Goal: Information Seeking & Learning: Learn about a topic

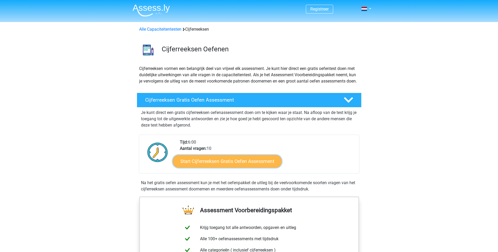
click at [234, 167] on link "Start Cijferreeksen Gratis Oefen Assessment" at bounding box center [227, 161] width 109 height 13
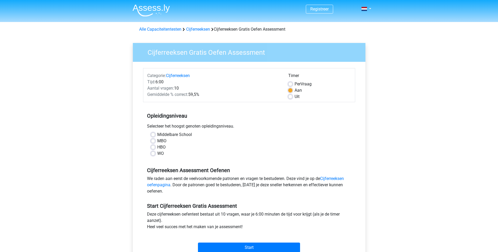
click at [157, 147] on label "HBO" at bounding box center [161, 147] width 8 height 6
click at [154, 147] on input "HBO" at bounding box center [153, 146] width 4 height 5
radio input "true"
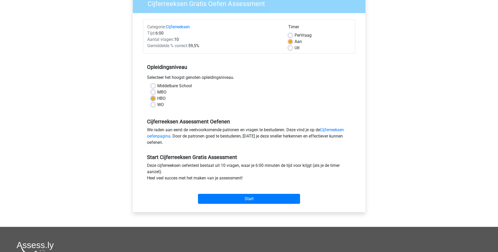
scroll to position [52, 0]
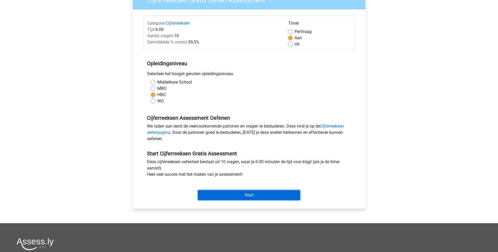
click at [256, 195] on input "Start" at bounding box center [249, 196] width 102 height 10
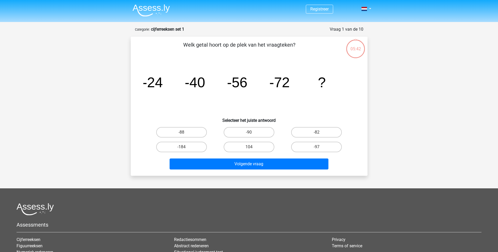
click at [181, 134] on input "-88" at bounding box center [182, 134] width 3 height 3
radio input "true"
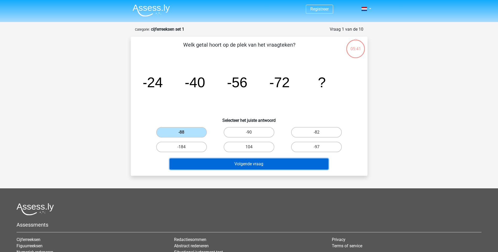
click at [256, 166] on button "Volgende vraag" at bounding box center [249, 164] width 159 height 11
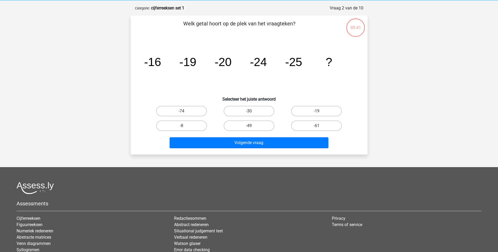
scroll to position [26, 0]
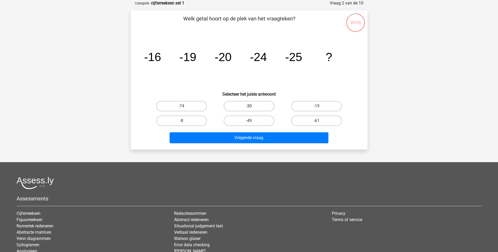
click at [261, 104] on label "-30" at bounding box center [249, 106] width 51 height 10
click at [252, 106] on input "-30" at bounding box center [250, 107] width 3 height 3
radio input "true"
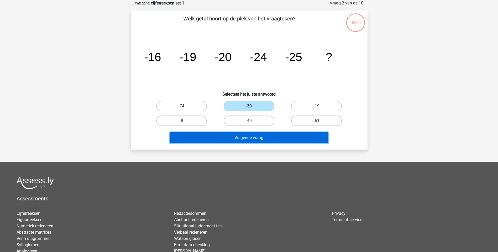
click at [257, 140] on button "Volgende vraag" at bounding box center [249, 138] width 159 height 11
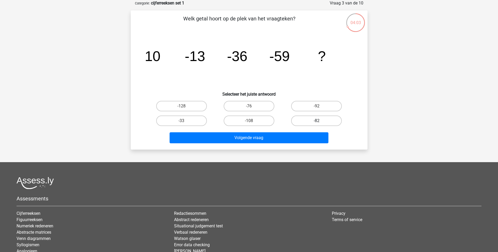
click at [311, 120] on label "-82" at bounding box center [316, 121] width 51 height 10
click at [316, 121] on input "-82" at bounding box center [317, 122] width 3 height 3
radio input "true"
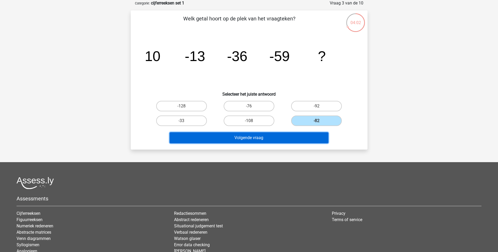
click at [268, 138] on button "Volgende vraag" at bounding box center [249, 138] width 159 height 11
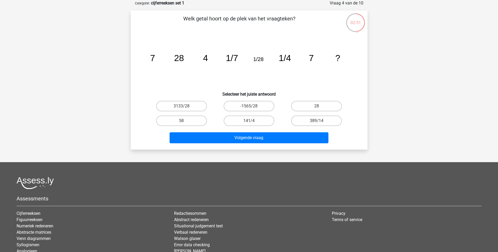
click at [318, 107] on input "28" at bounding box center [317, 107] width 3 height 3
radio input "true"
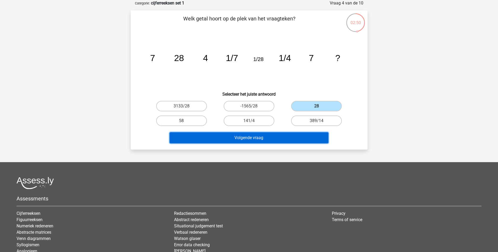
click at [277, 139] on button "Volgende vraag" at bounding box center [249, 138] width 159 height 11
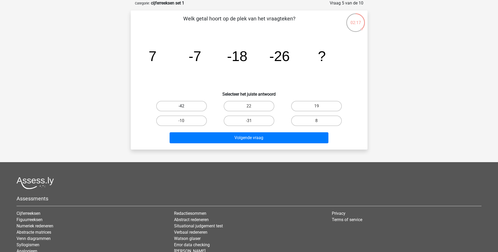
click at [182, 103] on label "-42" at bounding box center [181, 106] width 51 height 10
click at [182, 106] on input "-42" at bounding box center [182, 107] width 3 height 3
radio input "true"
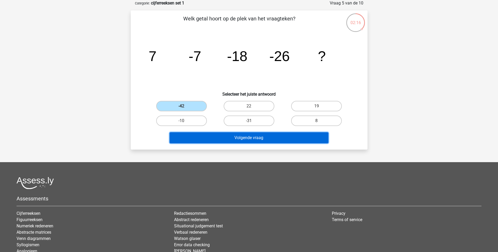
click at [255, 139] on button "Volgende vraag" at bounding box center [249, 138] width 159 height 11
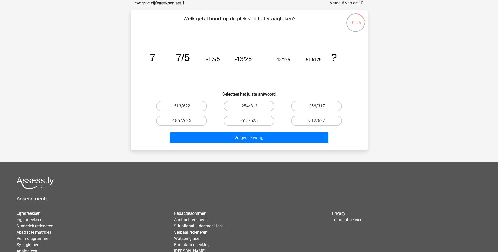
click at [315, 107] on label "-256/317" at bounding box center [316, 106] width 51 height 10
click at [316, 107] on input "-256/317" at bounding box center [317, 107] width 3 height 3
radio input "true"
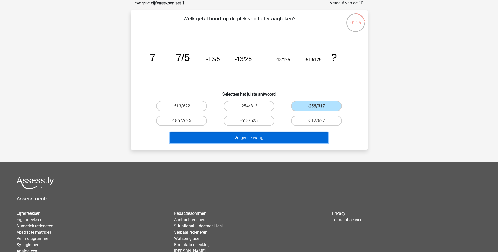
click at [285, 139] on button "Volgende vraag" at bounding box center [249, 138] width 159 height 11
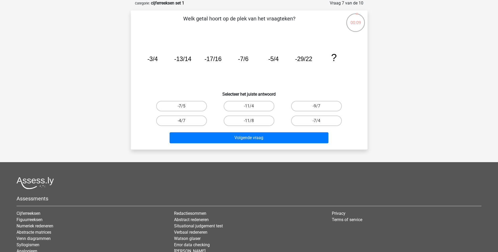
click at [187, 106] on label "-7/5" at bounding box center [181, 106] width 51 height 10
click at [185, 106] on input "-7/5" at bounding box center [182, 107] width 3 height 3
radio input "true"
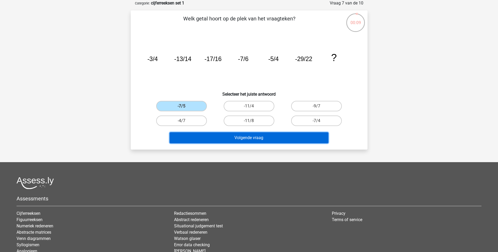
click at [245, 134] on button "Volgende vraag" at bounding box center [249, 138] width 159 height 11
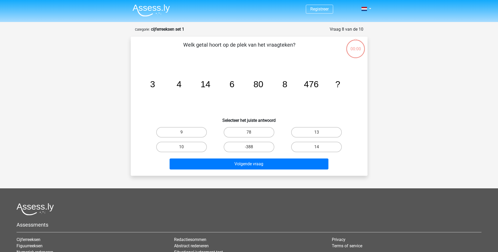
scroll to position [26, 0]
